Goal: Information Seeking & Learning: Learn about a topic

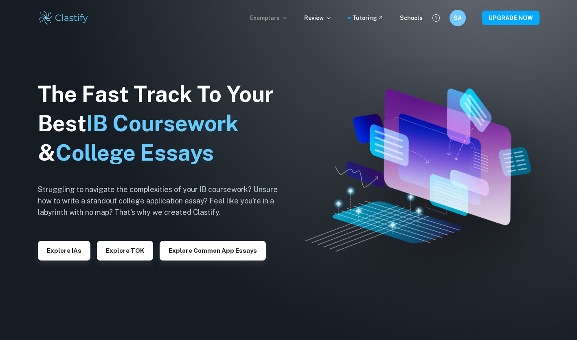
click at [277, 17] on p "Exemplars" at bounding box center [269, 17] width 38 height 9
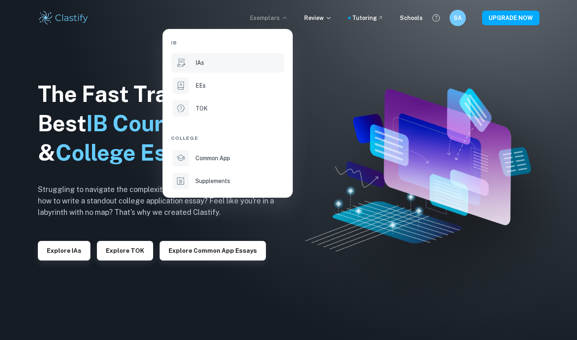
click at [242, 65] on div "IAs" at bounding box center [239, 62] width 87 height 9
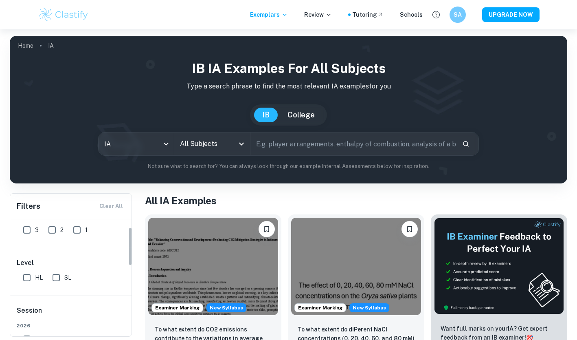
scroll to position [44, 0]
click at [55, 270] on input "SL" at bounding box center [56, 272] width 16 height 16
checkbox input "true"
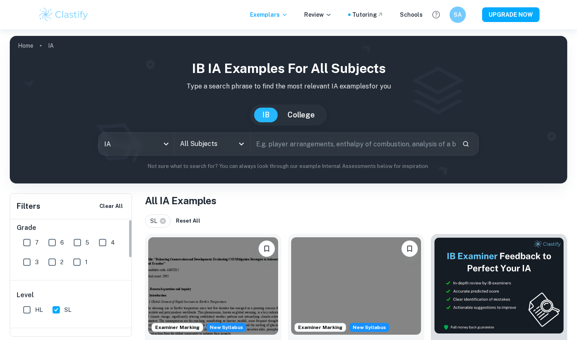
scroll to position [0, 0]
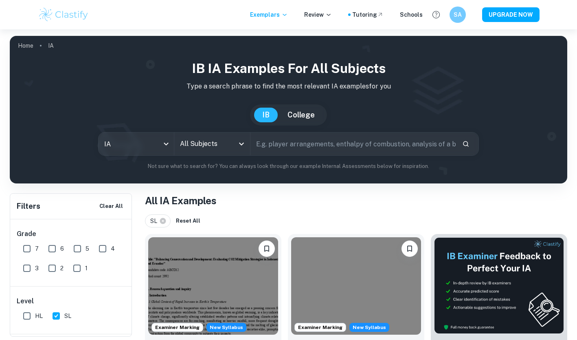
click at [242, 144] on icon "Open" at bounding box center [241, 144] width 5 height 3
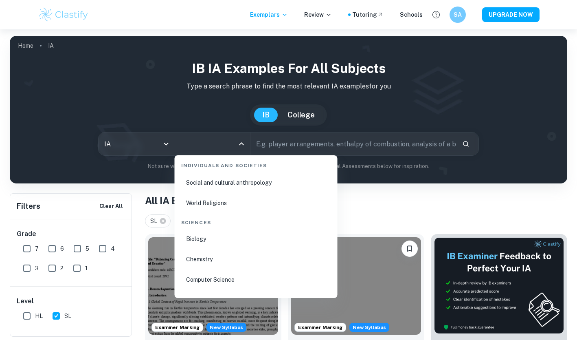
scroll to position [1216, 0]
click at [236, 256] on li "Chemistry" at bounding box center [256, 258] width 156 height 19
type input "Chemistry"
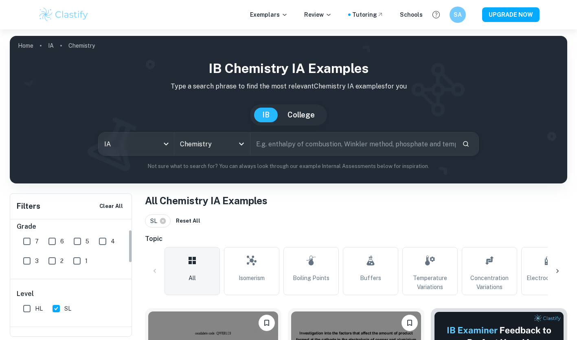
scroll to position [7, 0]
click at [29, 242] on input "7" at bounding box center [27, 242] width 16 height 16
checkbox input "true"
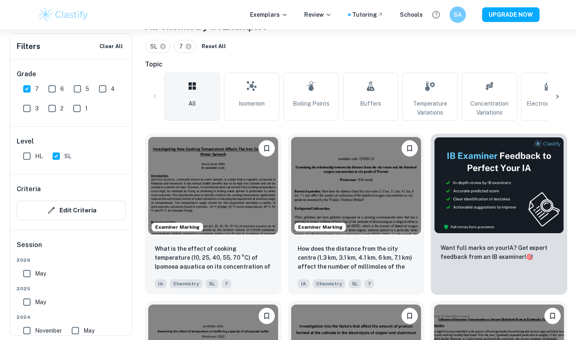
scroll to position [174, 0]
click at [56, 156] on input "SL" at bounding box center [56, 156] width 16 height 16
checkbox input "false"
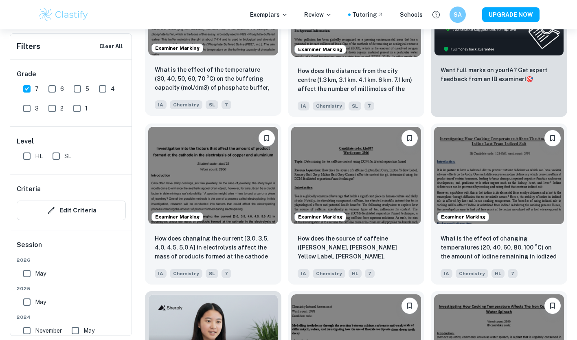
scroll to position [352, 0]
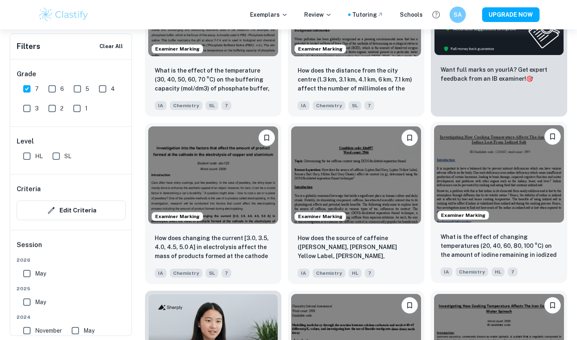
click at [497, 186] on img at bounding box center [499, 173] width 130 height 97
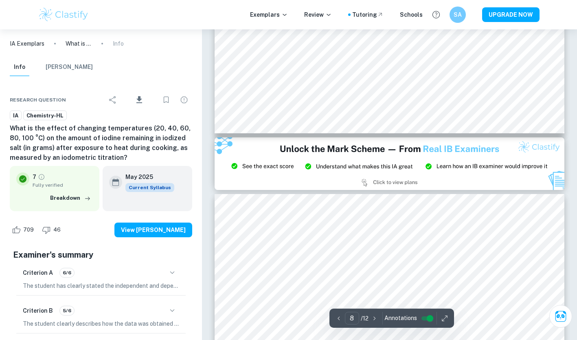
type input "9"
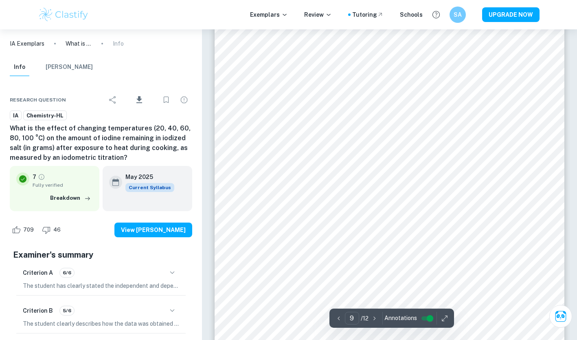
scroll to position [3868, 0]
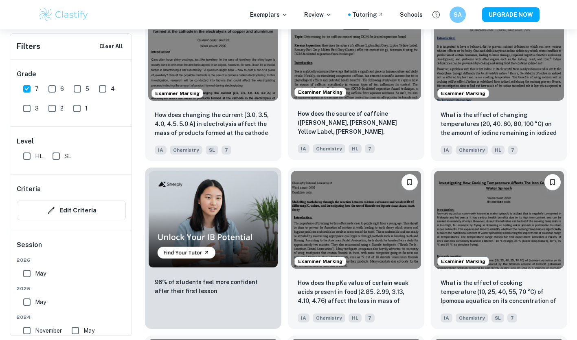
scroll to position [476, 0]
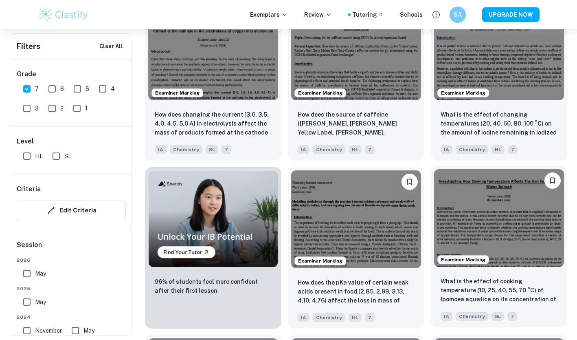
click at [521, 207] on img at bounding box center [499, 217] width 130 height 97
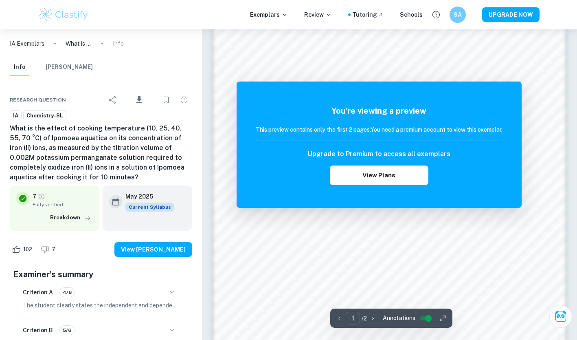
scroll to position [582, 0]
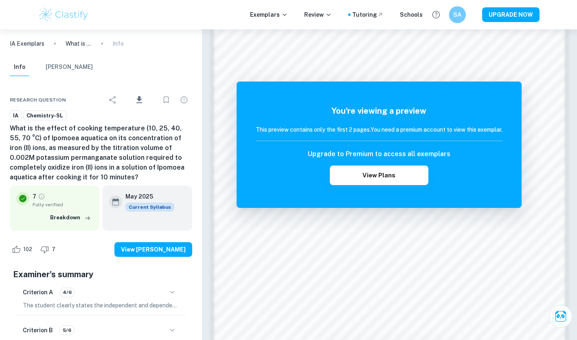
click at [458, 13] on h6 "SA" at bounding box center [458, 14] width 10 height 9
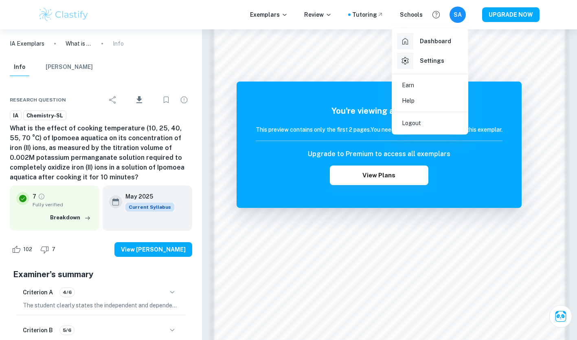
click at [489, 46] on div at bounding box center [288, 170] width 577 height 340
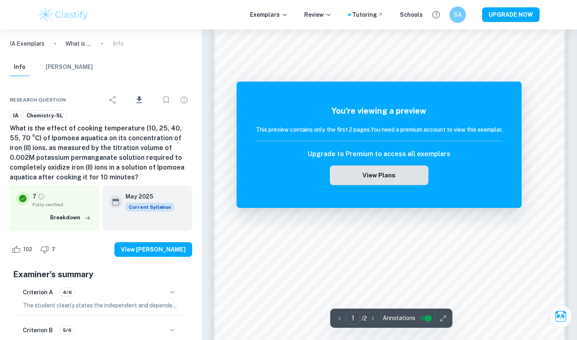
click at [386, 174] on button "View Plans" at bounding box center [379, 175] width 99 height 20
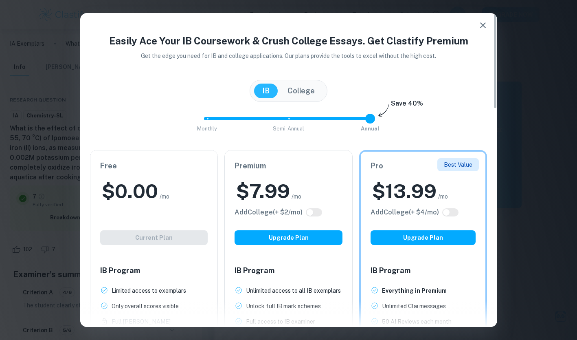
click at [476, 27] on button "button" at bounding box center [483, 25] width 16 height 16
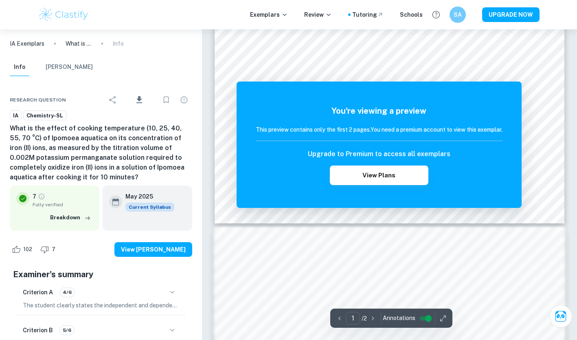
scroll to position [263, 0]
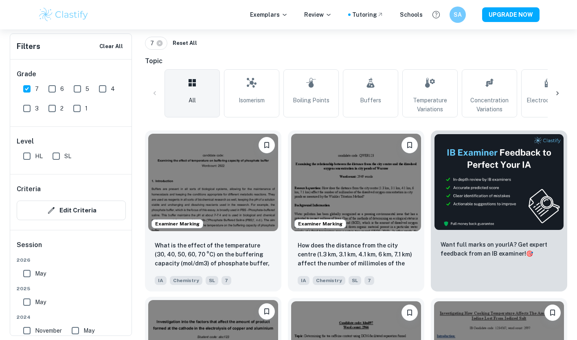
scroll to position [177, 0]
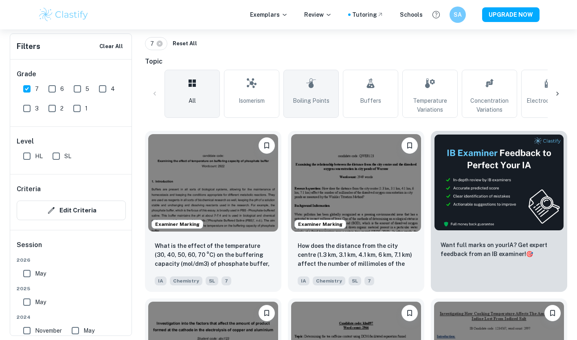
click at [314, 93] on link "Boiling Points" at bounding box center [311, 94] width 55 height 48
type input "Boiling Points"
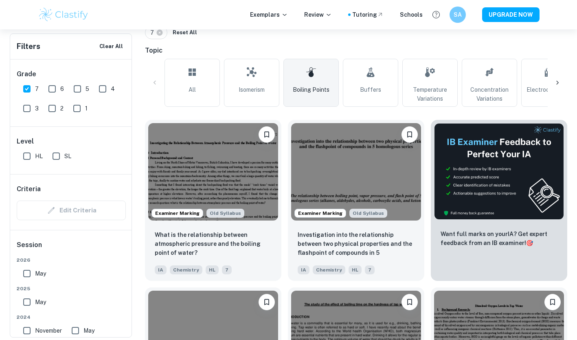
scroll to position [96, 0]
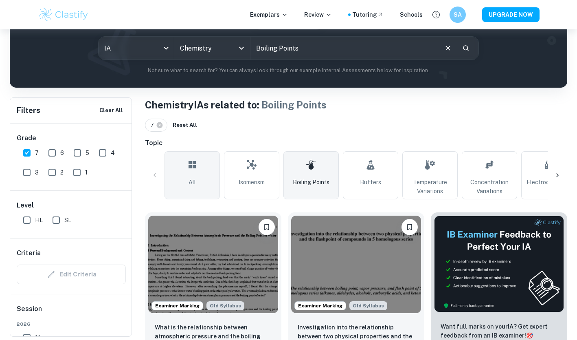
click at [191, 167] on icon at bounding box center [192, 164] width 7 height 7
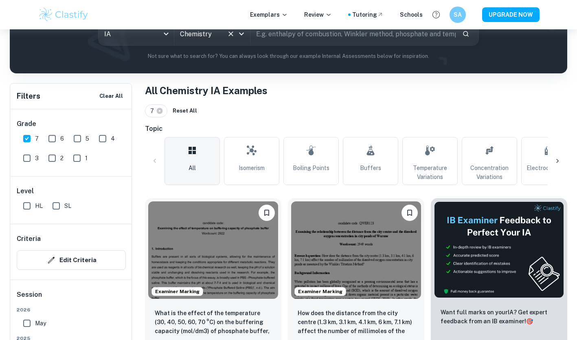
scroll to position [149, 0]
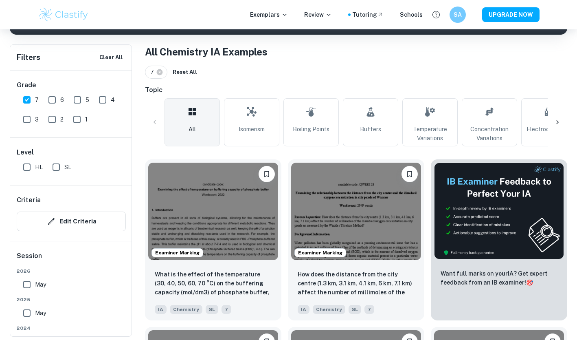
click at [26, 100] on input "7" at bounding box center [27, 100] width 16 height 16
checkbox input "false"
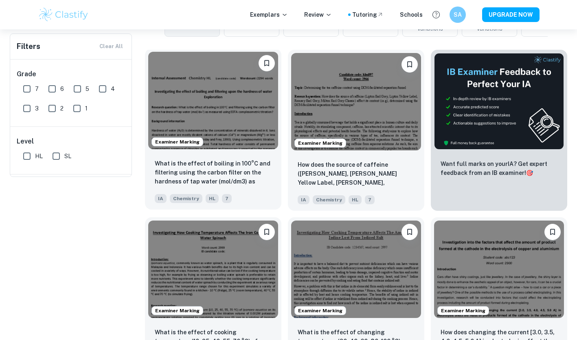
scroll to position [0, 0]
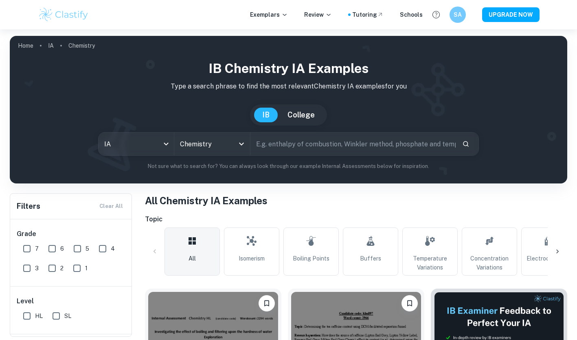
click at [286, 148] on input "text" at bounding box center [353, 143] width 205 height 23
type input "coffee"
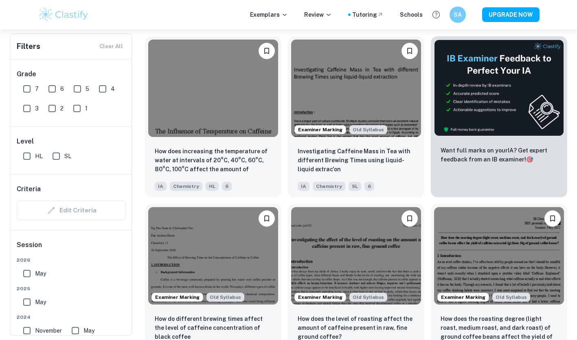
scroll to position [252, 0]
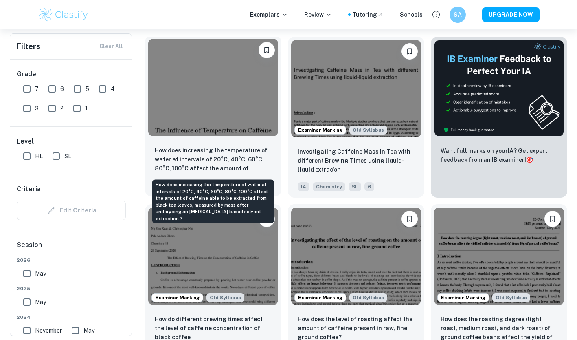
click at [235, 148] on p "How does increasing the temperature of water at intervals of 20°C, 40°C, 60°C, …" at bounding box center [213, 160] width 117 height 28
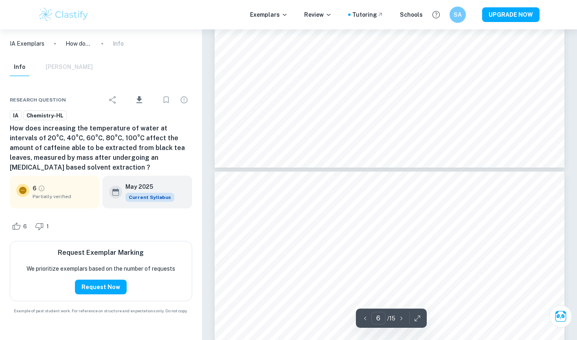
type input "7"
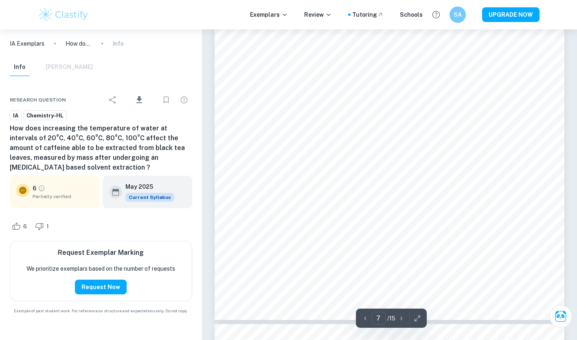
scroll to position [3038, 0]
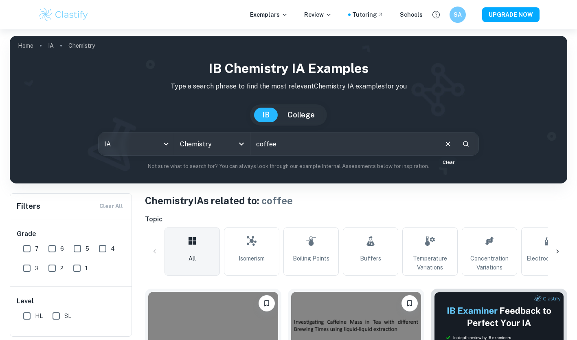
click at [451, 144] on icon "Clear" at bounding box center [448, 143] width 9 height 9
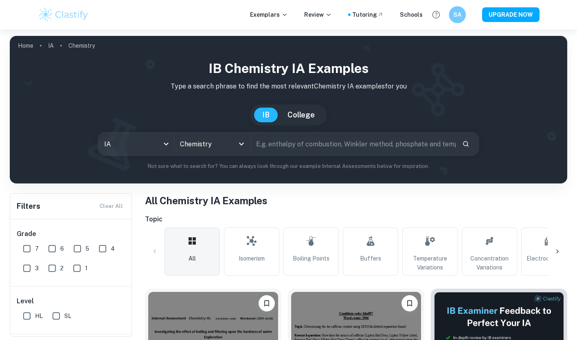
click at [460, 9] on div "SA" at bounding box center [457, 14] width 17 height 17
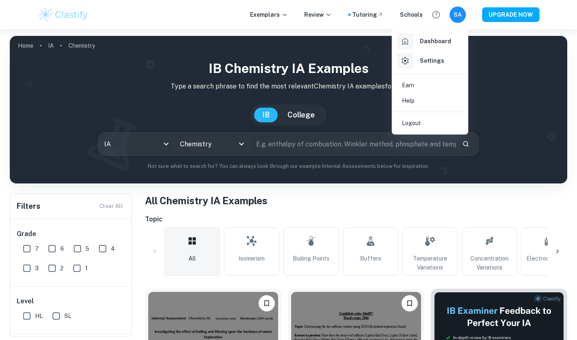
click at [437, 43] on h6 "Dashboard" at bounding box center [435, 41] width 31 height 9
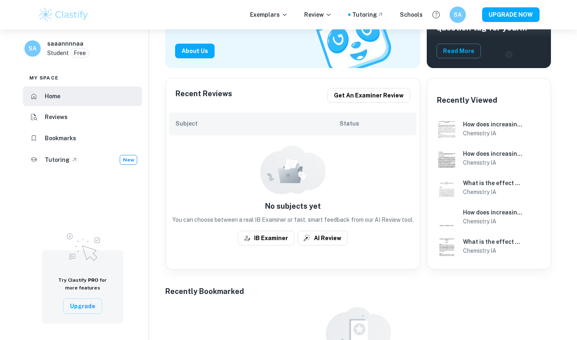
scroll to position [149, 0]
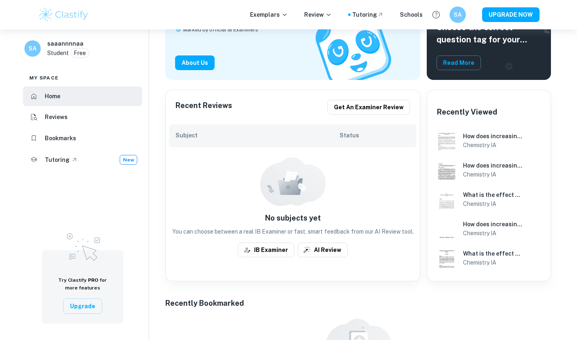
click at [483, 106] on h6 "Recently Viewed" at bounding box center [467, 111] width 60 height 11
click at [96, 120] on li "Reviews" at bounding box center [82, 118] width 119 height 20
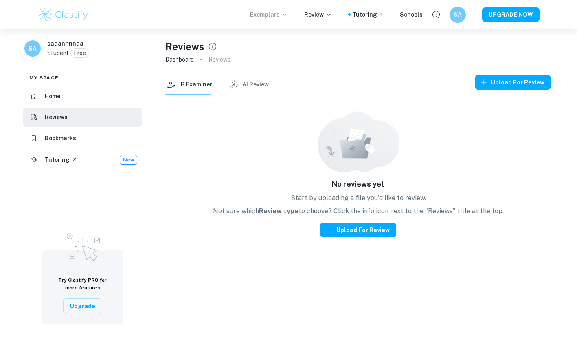
click at [265, 18] on p "Exemplars" at bounding box center [269, 14] width 38 height 9
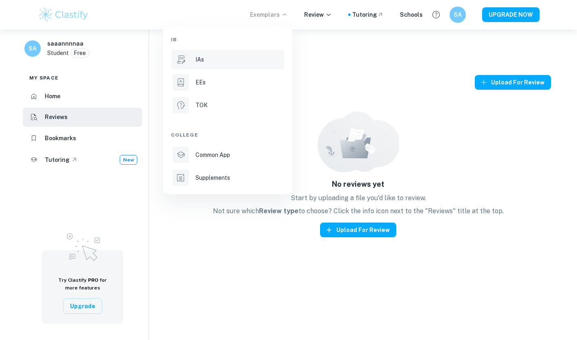
click at [223, 65] on li "IAs" at bounding box center [227, 60] width 113 height 20
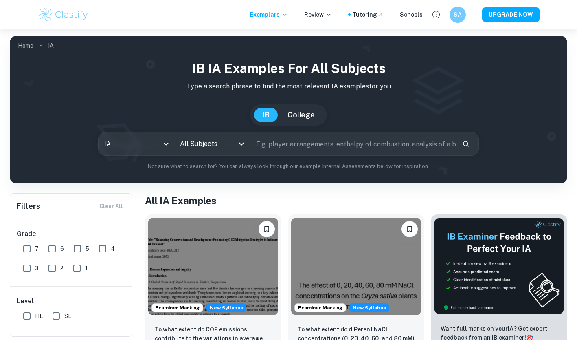
click at [302, 114] on button "College" at bounding box center [301, 115] width 44 height 15
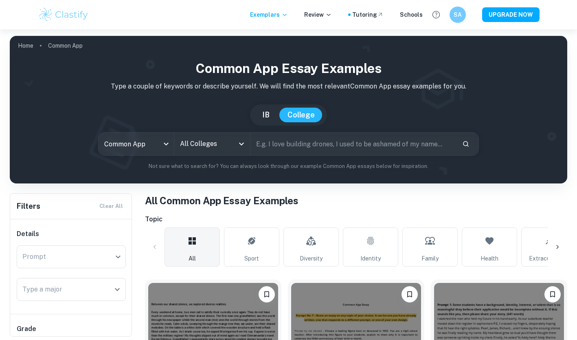
click at [268, 114] on button "IB" at bounding box center [266, 115] width 24 height 15
type input "ia"
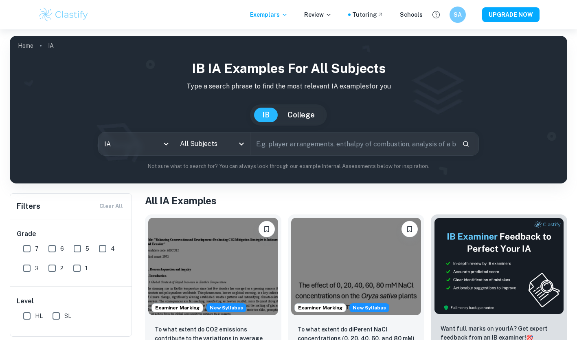
click at [210, 145] on input "All Subjects" at bounding box center [206, 143] width 56 height 15
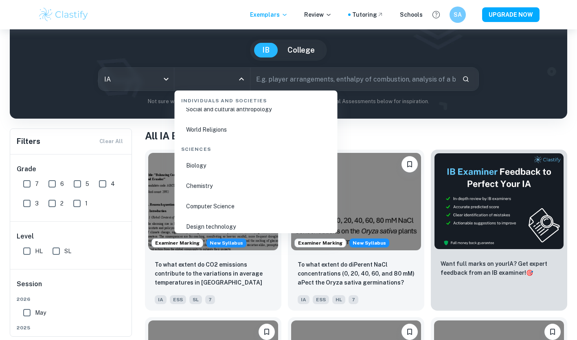
scroll to position [1223, 0]
click at [223, 184] on li "Chemistry" at bounding box center [256, 186] width 156 height 19
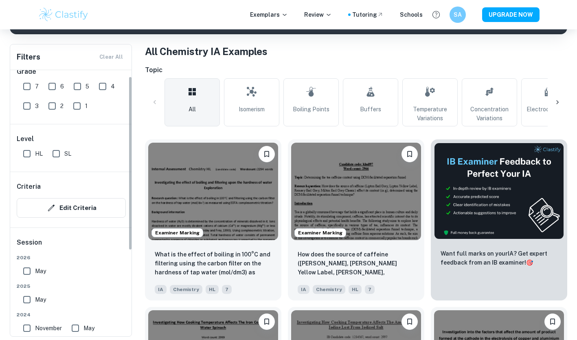
scroll to position [14, 0]
click at [90, 209] on button "Edit Criteria" at bounding box center [71, 207] width 109 height 20
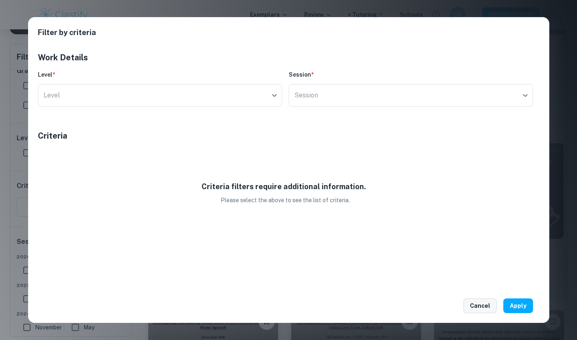
click at [482, 302] on button "Cancel" at bounding box center [480, 305] width 33 height 15
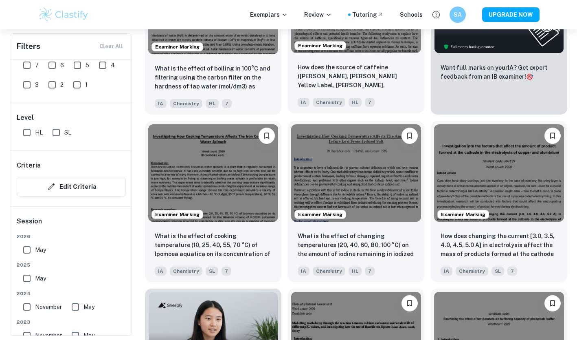
scroll to position [323, 0]
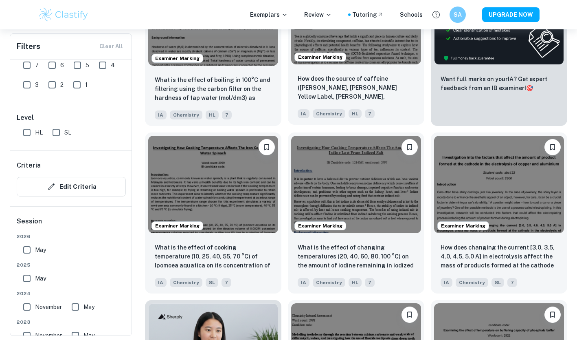
click at [332, 189] on img at bounding box center [356, 184] width 130 height 97
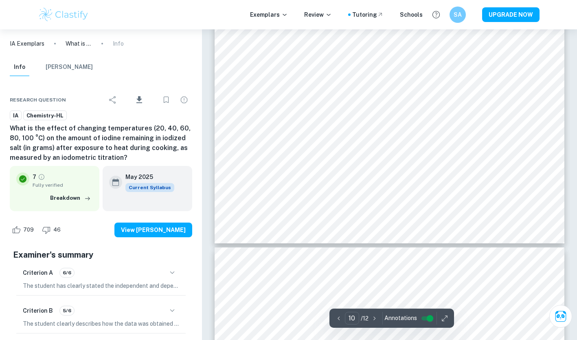
scroll to position [4573, 0]
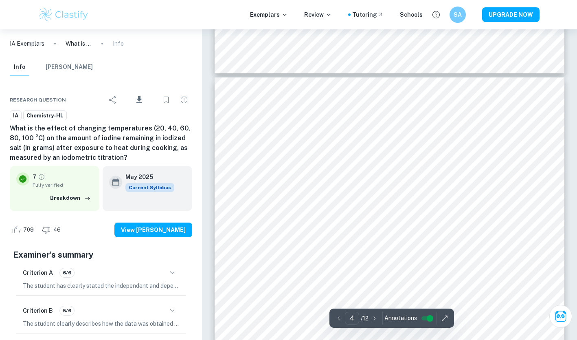
type input "3"
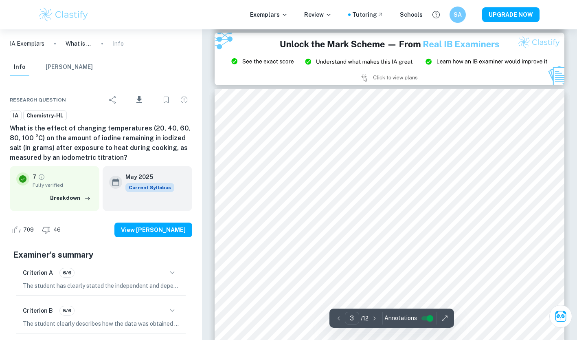
scroll to position [974, 0]
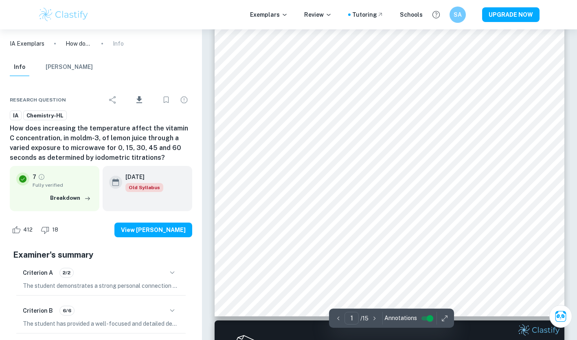
scroll to position [217, 0]
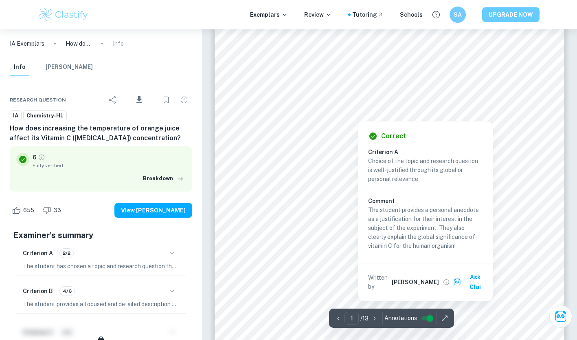
scroll to position [158, 0]
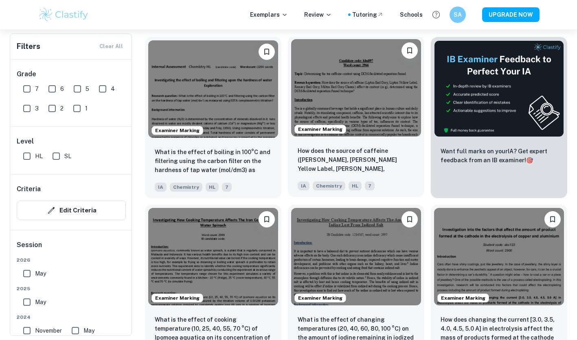
scroll to position [252, 0]
click at [356, 103] on img at bounding box center [356, 87] width 130 height 97
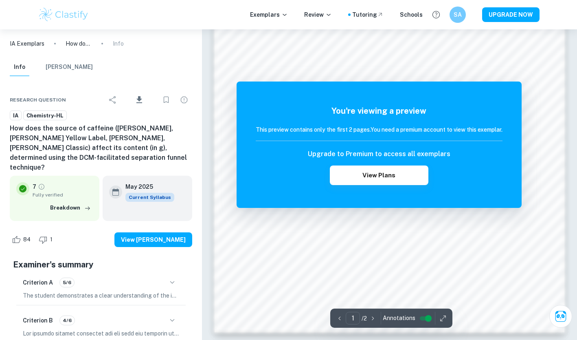
scroll to position [748, 0]
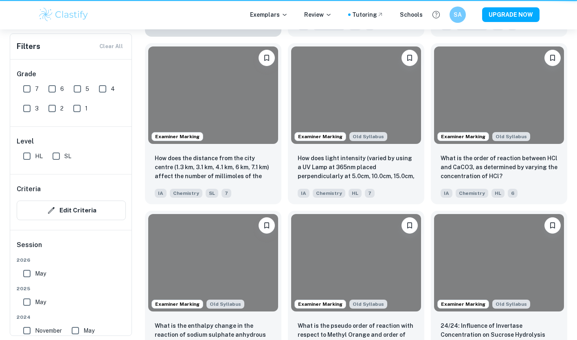
scroll to position [252, 0]
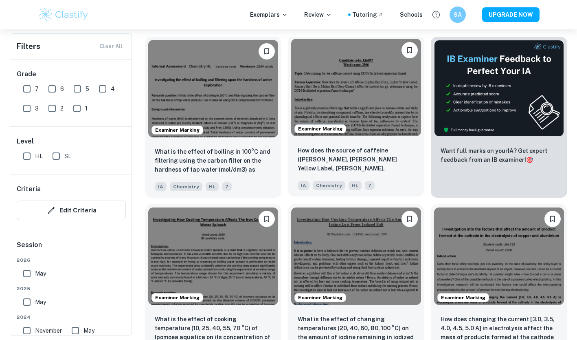
click at [312, 165] on p "How does the source of caffeine (Lipton Earl Grey, Lipton Yellow Label, Remsey …" at bounding box center [356, 160] width 117 height 28
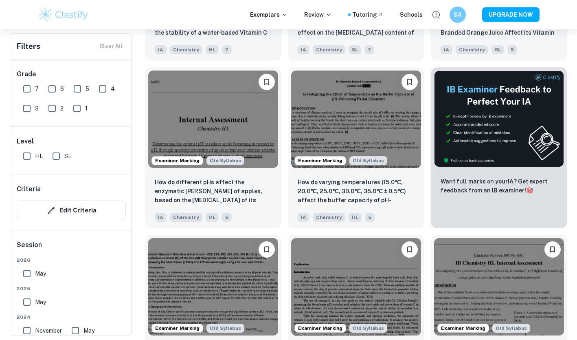
scroll to position [2901, 0]
click at [26, 90] on input "7" at bounding box center [27, 89] width 16 height 16
checkbox input "true"
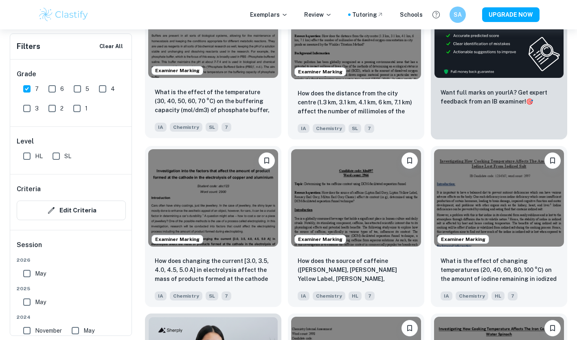
scroll to position [332, 0]
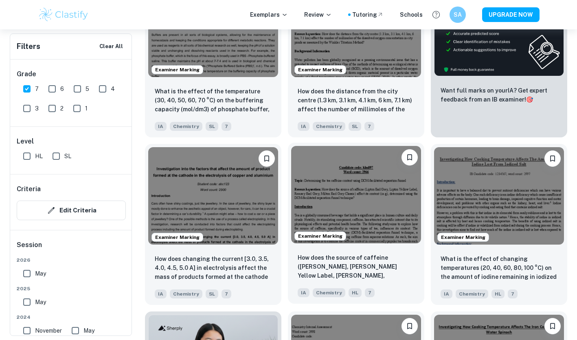
click at [335, 201] on img at bounding box center [356, 194] width 130 height 97
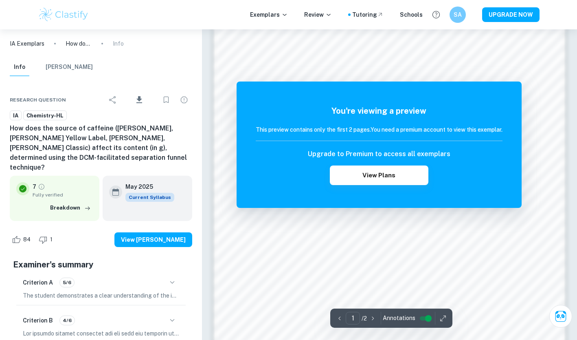
scroll to position [748, 0]
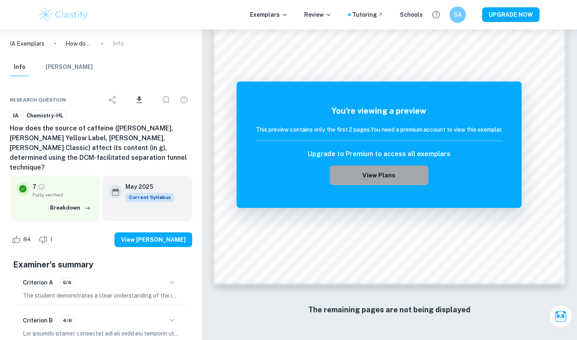
click at [394, 176] on button "View Plans" at bounding box center [379, 175] width 99 height 20
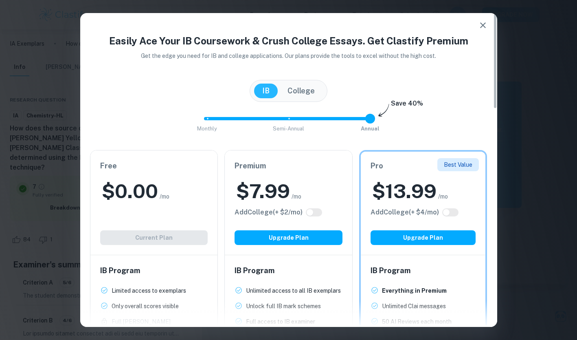
click at [161, 196] on span "/mo" at bounding box center [165, 196] width 10 height 9
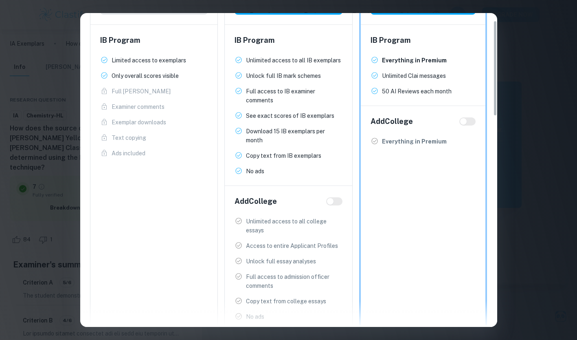
scroll to position [0, 0]
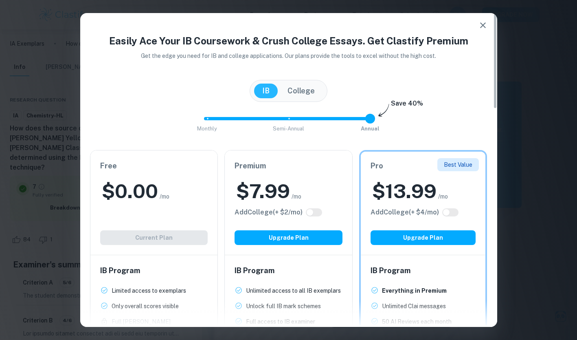
click at [481, 24] on icon "button" at bounding box center [483, 25] width 10 height 10
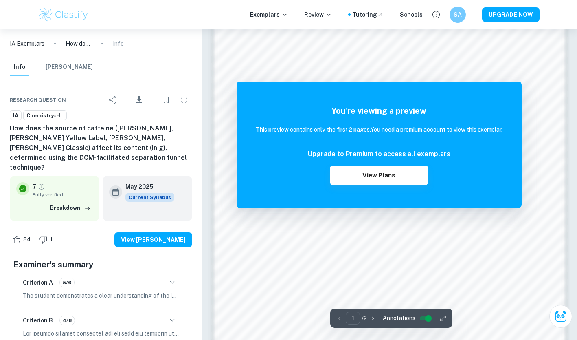
scroll to position [628, 0]
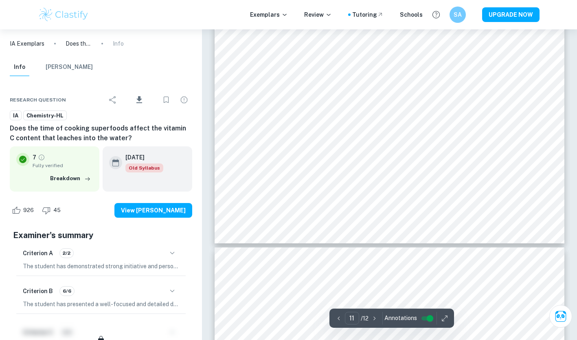
type input "12"
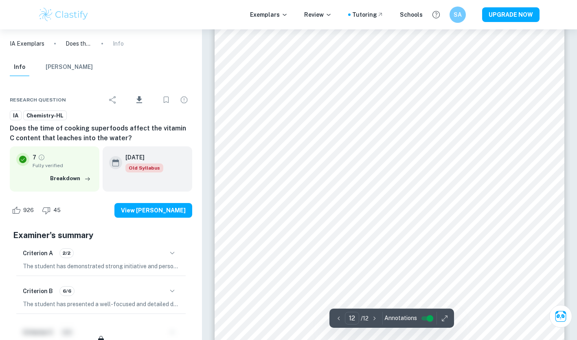
scroll to position [5860, 0]
